Goal: Task Accomplishment & Management: Use online tool/utility

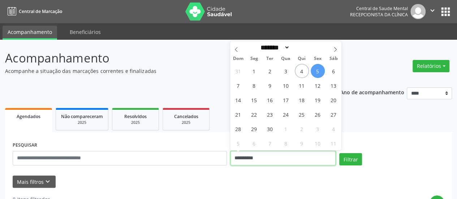
drag, startPoint x: 235, startPoint y: 157, endPoint x: 239, endPoint y: 156, distance: 3.8
click at [236, 157] on input "**********" at bounding box center [283, 158] width 105 height 14
click at [303, 68] on span "4" at bounding box center [302, 71] width 14 height 14
type input "**********"
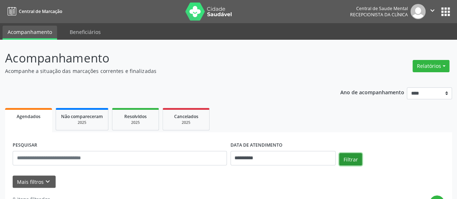
click at [349, 160] on button "Filtrar" at bounding box center [350, 159] width 23 height 12
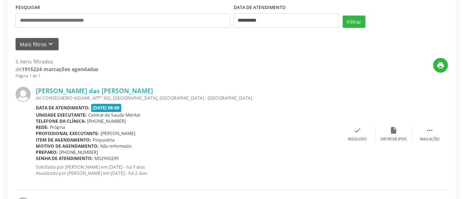
scroll to position [145, 0]
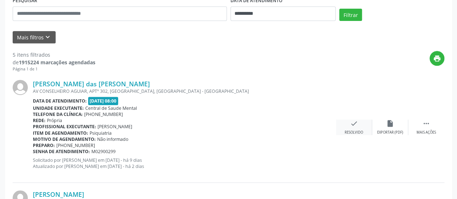
click at [358, 123] on div "check Resolvido" at bounding box center [354, 128] width 36 height 16
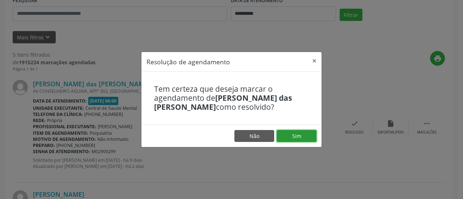
click at [299, 134] on button "Sim" at bounding box center [297, 136] width 40 height 12
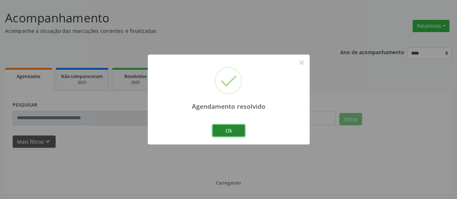
click at [226, 128] on button "Ok" at bounding box center [229, 131] width 33 height 12
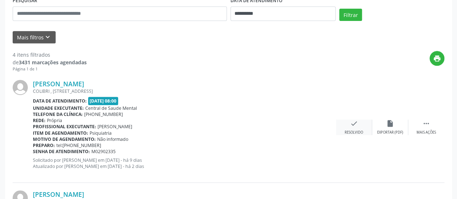
click at [357, 124] on icon "check" at bounding box center [354, 124] width 8 height 8
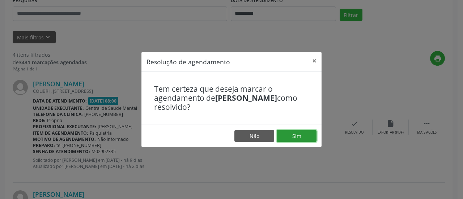
click at [305, 138] on button "Sim" at bounding box center [297, 136] width 40 height 12
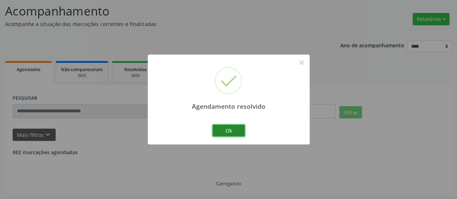
click at [222, 132] on button "Ok" at bounding box center [229, 131] width 33 height 12
